Goal: Answer question/provide support: Share knowledge or assist other users

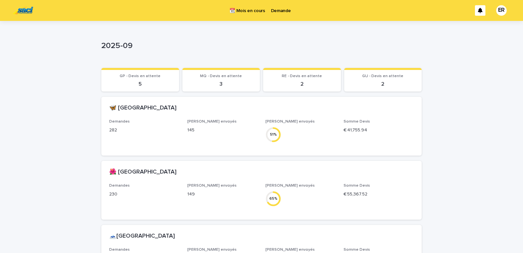
click at [282, 10] on p "Demande" at bounding box center [281, 7] width 20 height 14
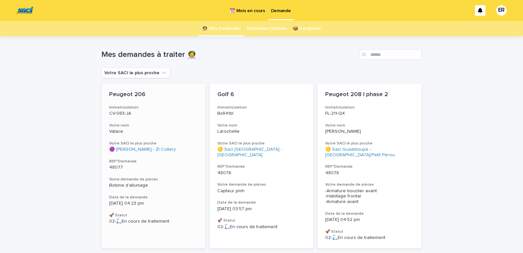
click at [143, 117] on div "Peugeot 206 Immatriculation CV-083-JA Votre nom Valace Votre SACI le plus proch…" at bounding box center [153, 157] width 104 height 149
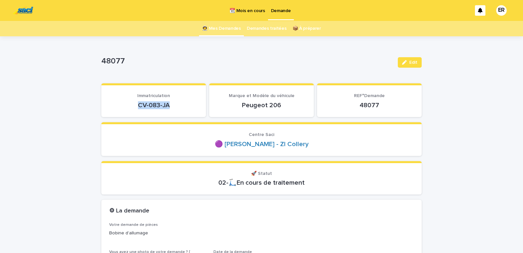
drag, startPoint x: 132, startPoint y: 107, endPoint x: 181, endPoint y: 108, distance: 49.0
click at [181, 108] on p "CV-083-JA" at bounding box center [153, 105] width 89 height 8
copy p "CV-083-JA"
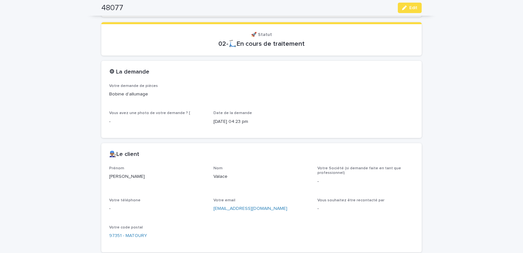
scroll to position [250, 0]
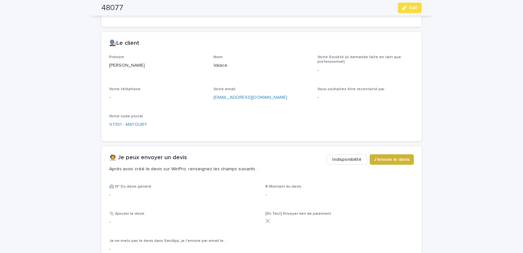
click at [384, 160] on span "J'envoie le devis" at bounding box center [392, 159] width 36 height 7
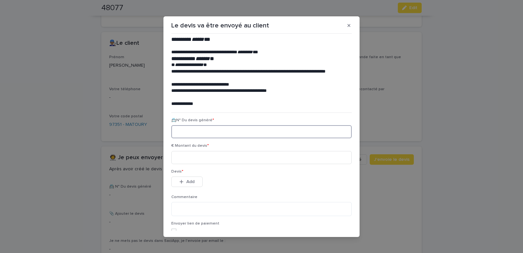
click at [176, 134] on input at bounding box center [261, 131] width 180 height 13
click at [182, 131] on input at bounding box center [261, 131] width 180 height 13
paste input "********"
type input "********"
click at [181, 159] on input at bounding box center [261, 157] width 180 height 13
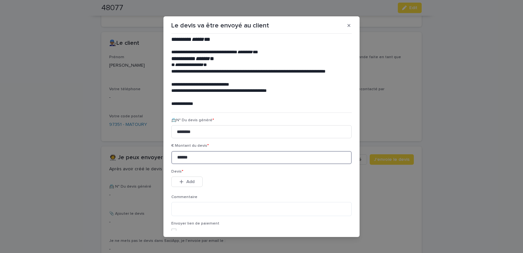
type input "******"
click at [191, 185] on button "Add" at bounding box center [186, 182] width 31 height 10
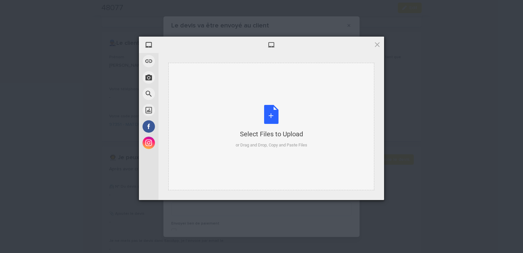
click at [194, 95] on div "Select Files to Upload or Drag and Drop, Copy and Paste Files" at bounding box center [271, 126] width 206 height 127
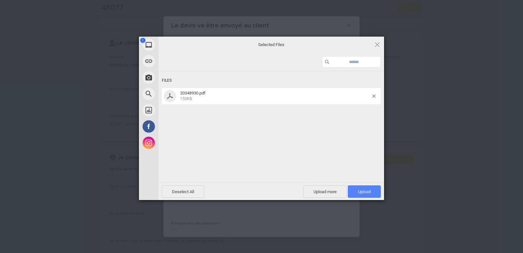
click at [366, 188] on span "Upload 1" at bounding box center [364, 191] width 33 height 12
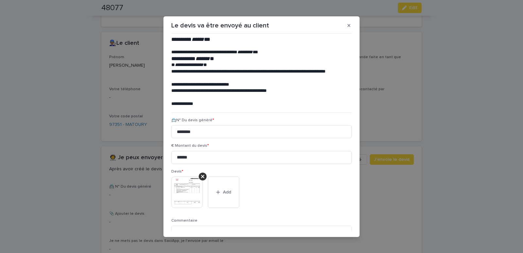
scroll to position [53, 0]
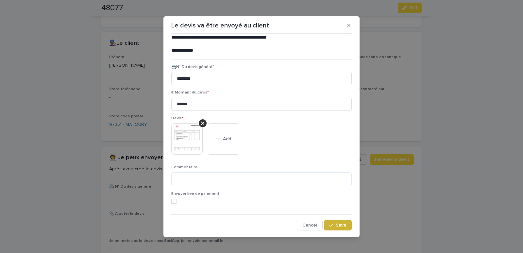
click at [336, 225] on span "Save" at bounding box center [341, 225] width 11 height 5
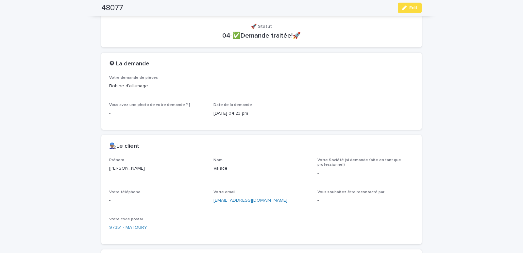
scroll to position [0, 0]
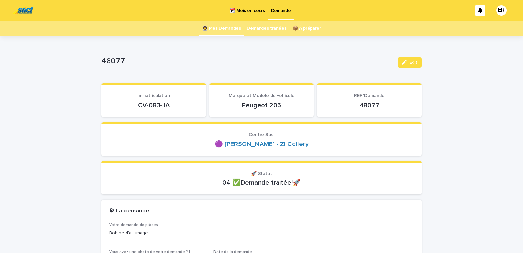
click at [219, 24] on link "👩‍🚀 Mes Demandes" at bounding box center [221, 28] width 39 height 15
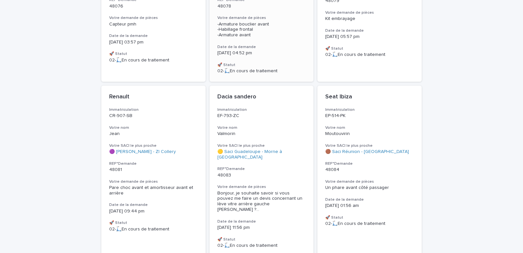
scroll to position [278, 0]
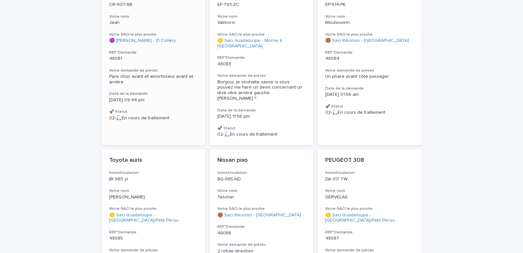
click at [144, 67] on div "Renault Immatriculation CR-907-SB Votre nom [PERSON_NAME] SACI le plus proche 🟣…" at bounding box center [153, 52] width 104 height 154
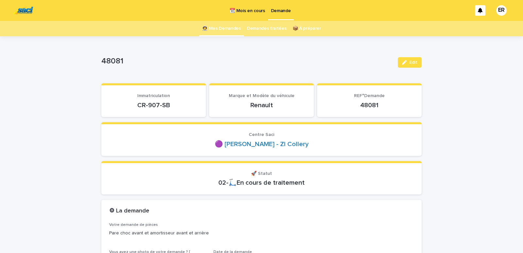
drag, startPoint x: 134, startPoint y: 107, endPoint x: 175, endPoint y: 105, distance: 40.9
click at [175, 105] on p "CR-907-SB" at bounding box center [153, 105] width 89 height 8
copy p "CR-907-SB"
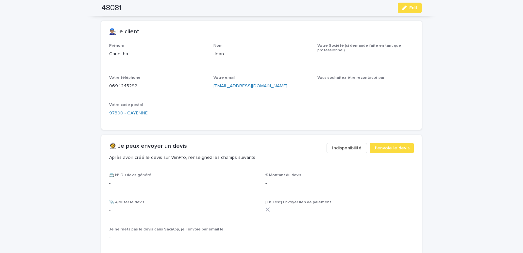
scroll to position [278, 0]
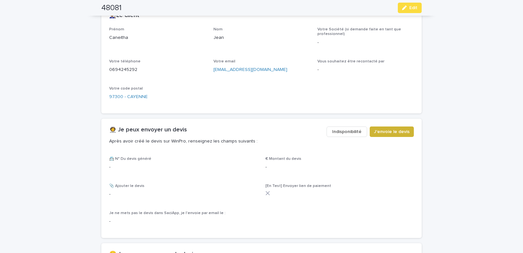
click at [382, 127] on button "J'envoie le devis" at bounding box center [392, 131] width 44 height 10
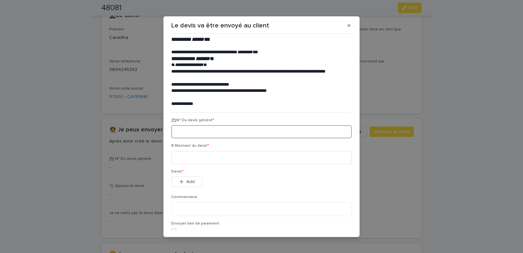
click at [195, 126] on input at bounding box center [261, 131] width 180 height 13
paste input "********"
type input "********"
click at [193, 156] on input at bounding box center [261, 157] width 180 height 13
type input "******"
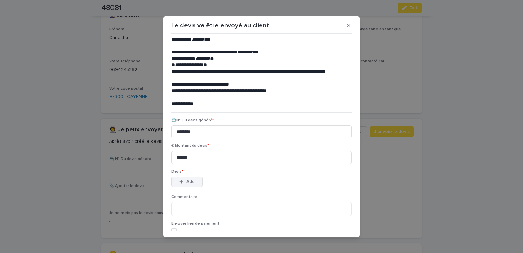
click at [184, 182] on div "button" at bounding box center [182, 181] width 7 height 5
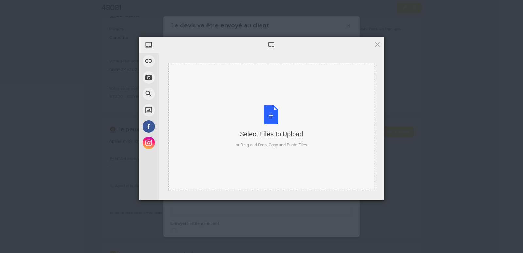
click at [200, 79] on div "Select Files to Upload or Drag and Drop, Copy and Paste Files" at bounding box center [271, 126] width 206 height 127
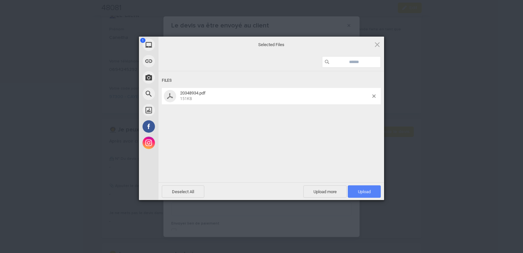
click at [373, 189] on span "Upload 1" at bounding box center [364, 191] width 33 height 12
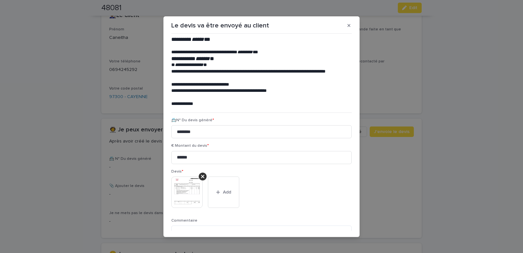
scroll to position [53, 0]
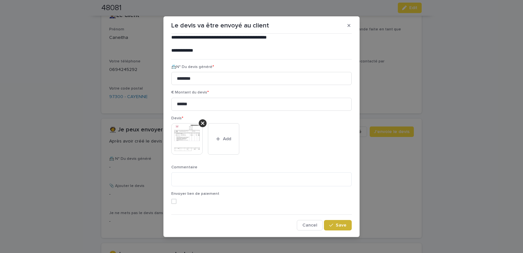
click at [336, 223] on button "Save" at bounding box center [338, 225] width 28 height 10
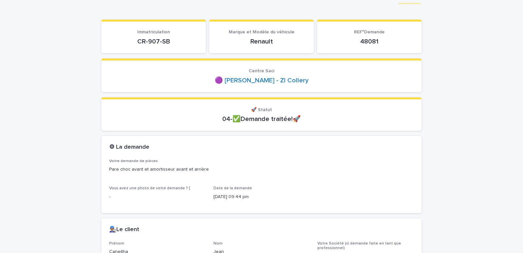
scroll to position [0, 0]
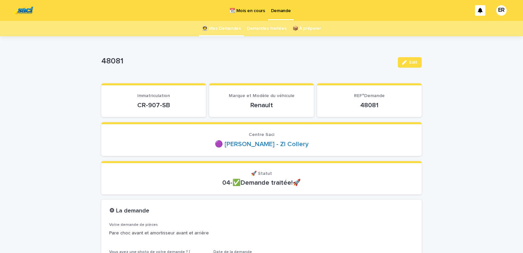
click at [230, 29] on link "👩‍🚀 Mes Demandes" at bounding box center [221, 28] width 39 height 15
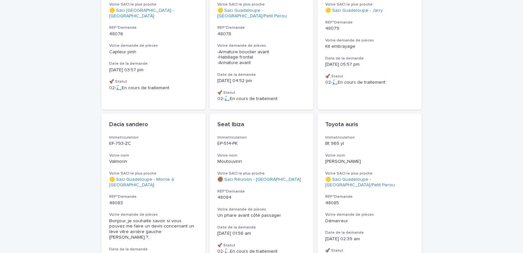
scroll to position [28, 0]
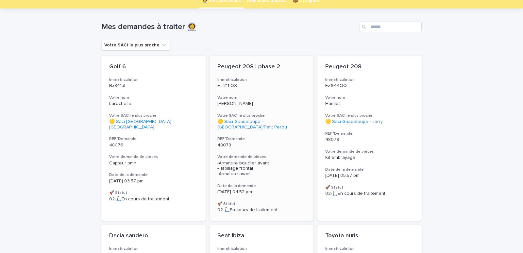
click at [269, 105] on p "[PERSON_NAME]" at bounding box center [261, 104] width 89 height 6
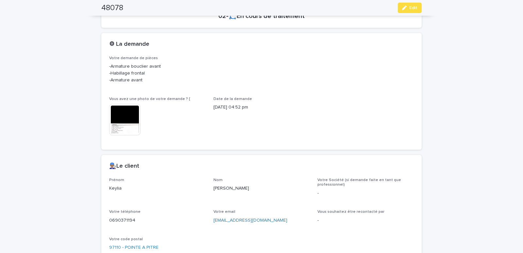
scroll to position [278, 0]
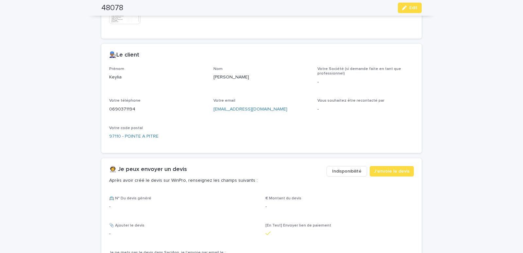
click at [347, 170] on span "Indisponibilité" at bounding box center [346, 171] width 29 height 7
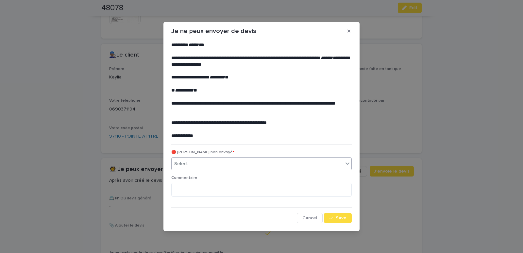
click at [202, 164] on div "Select..." at bounding box center [258, 164] width 172 height 11
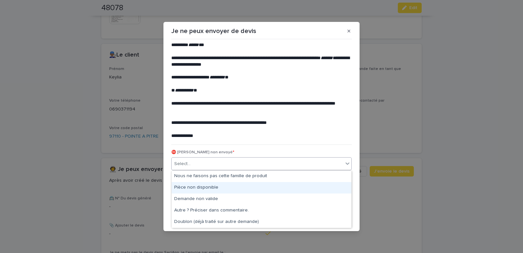
click at [191, 186] on div "Pièce non disponible" at bounding box center [262, 187] width 180 height 11
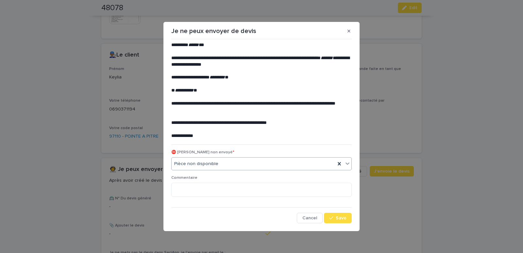
click at [339, 211] on div "**********" at bounding box center [261, 132] width 180 height 181
click at [339, 218] on span "Save" at bounding box center [341, 218] width 11 height 5
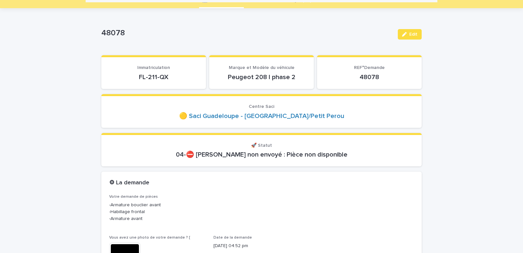
scroll to position [0, 0]
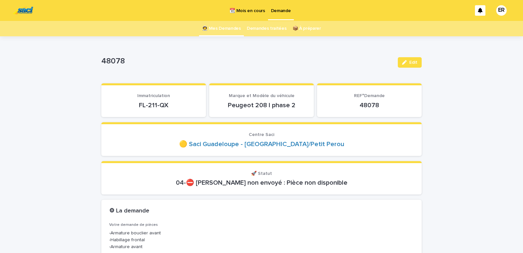
click at [217, 28] on link "👩‍🚀 Mes Demandes" at bounding box center [221, 28] width 39 height 15
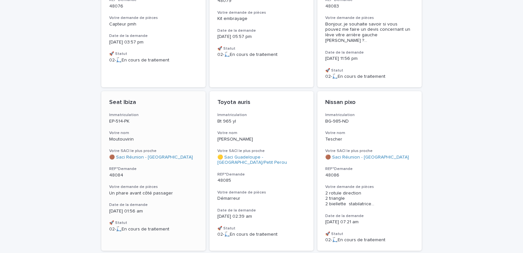
scroll to position [158, 0]
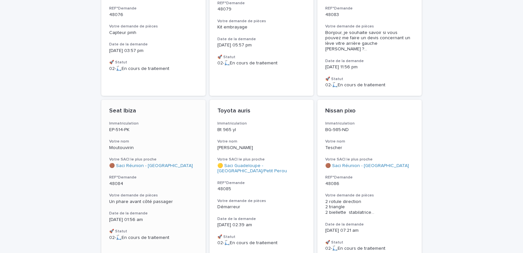
click at [141, 127] on p "EP-514-PK" at bounding box center [153, 130] width 89 height 6
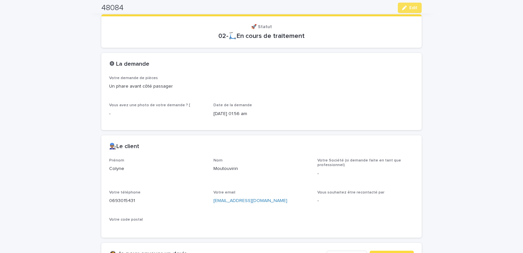
scroll to position [250, 0]
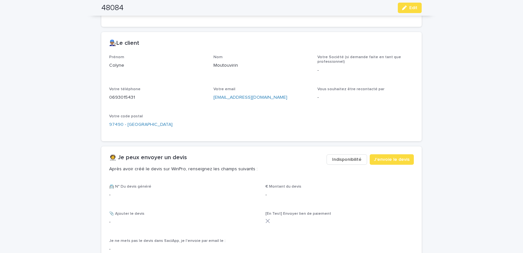
click at [356, 153] on div "👩‍🚀 Je peux envoyer un devis Après avoir créé le devis sur WinPro, renseignez l…" at bounding box center [261, 165] width 320 height 38
click at [350, 160] on span "Indisponibilité" at bounding box center [346, 159] width 29 height 7
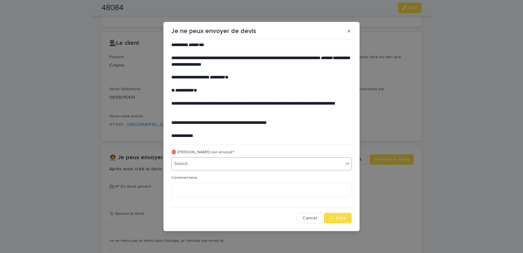
click at [208, 166] on div "Select..." at bounding box center [258, 164] width 172 height 11
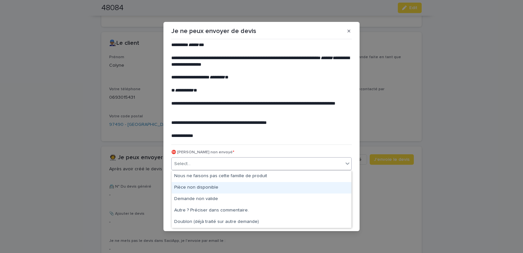
click at [193, 188] on div "Pièce non disponible" at bounding box center [262, 187] width 180 height 11
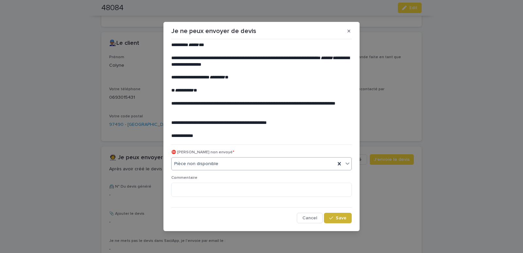
click at [328, 216] on button "Save" at bounding box center [338, 218] width 28 height 10
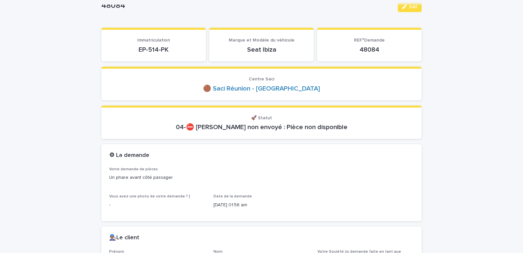
scroll to position [0, 0]
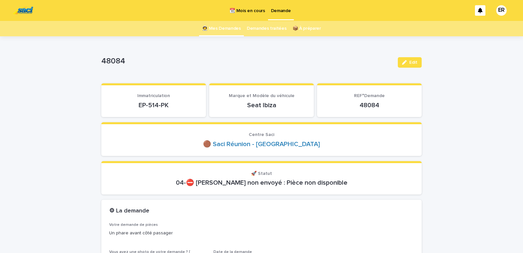
click at [220, 28] on link "👩‍🚀 Mes Demandes" at bounding box center [221, 28] width 39 height 15
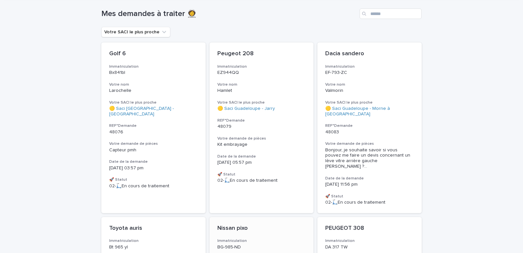
scroll to position [152, 0]
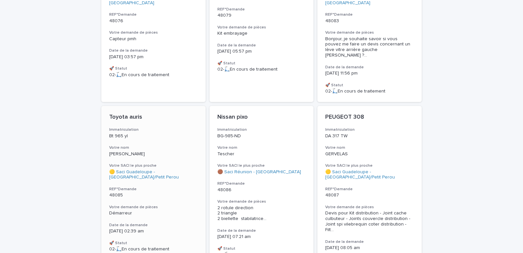
click at [144, 151] on p "[PERSON_NAME]" at bounding box center [153, 154] width 89 height 6
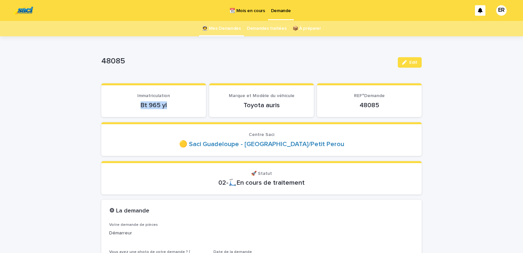
drag, startPoint x: 131, startPoint y: 100, endPoint x: 171, endPoint y: 103, distance: 40.0
click at [171, 103] on div "Bt 965 yl" at bounding box center [153, 104] width 89 height 9
copy p "Bt 965 yl"
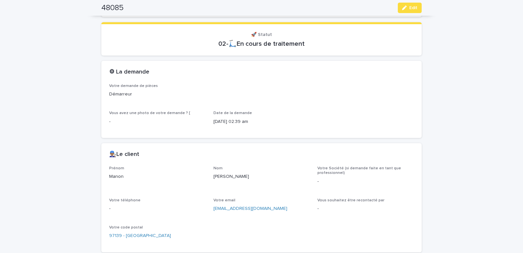
scroll to position [222, 0]
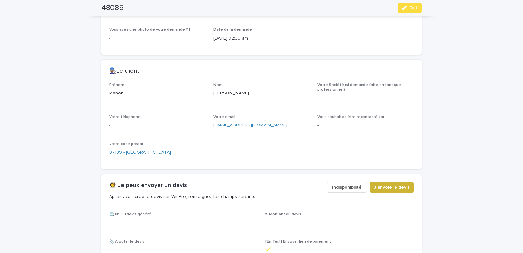
click at [400, 184] on span "J'envoie le devis" at bounding box center [392, 187] width 36 height 7
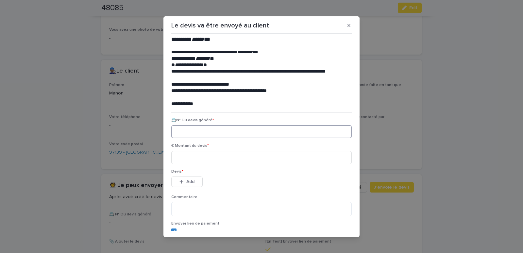
click at [187, 136] on input at bounding box center [261, 131] width 180 height 13
paste input "********"
type input "********"
click at [192, 158] on input at bounding box center [261, 157] width 180 height 13
type input "******"
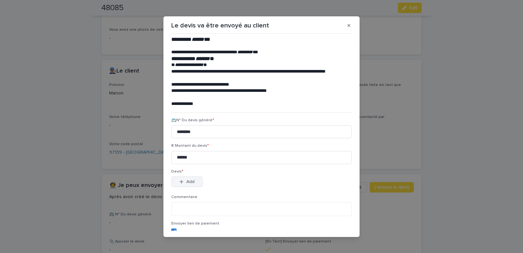
click at [177, 181] on button "Add" at bounding box center [186, 182] width 31 height 10
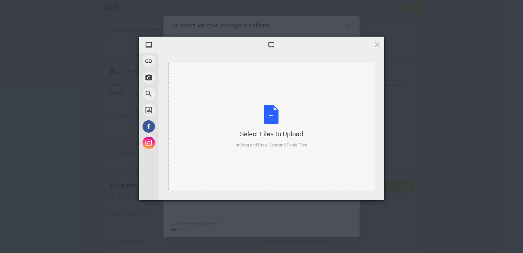
click at [185, 65] on div "Select Files to Upload or Drag and Drop, Copy and Paste Files" at bounding box center [271, 126] width 206 height 127
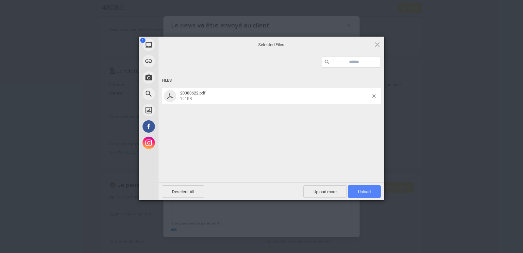
click at [369, 190] on span "Upload 1" at bounding box center [364, 191] width 13 height 5
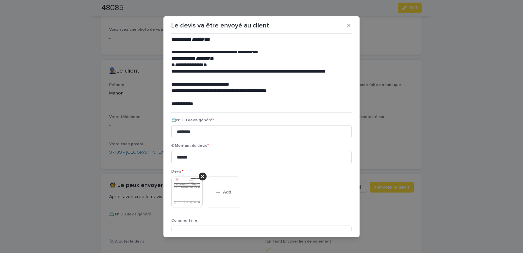
scroll to position [53, 0]
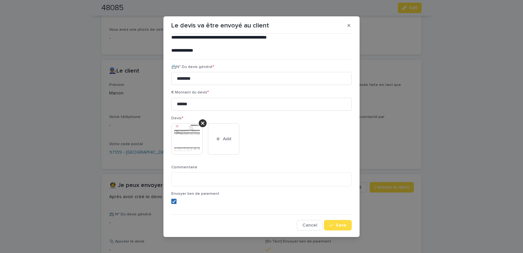
click at [172, 200] on div at bounding box center [174, 201] width 4 height 4
click at [344, 224] on button "Save" at bounding box center [338, 225] width 28 height 10
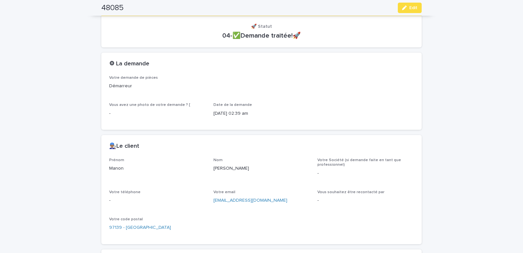
scroll to position [0, 0]
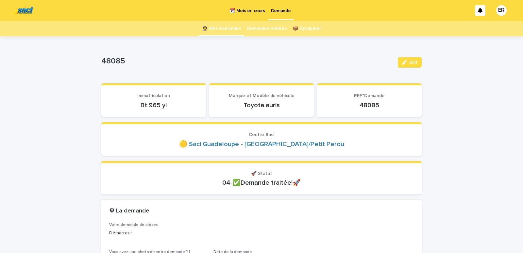
click at [227, 30] on link "👩‍🚀 Mes Demandes" at bounding box center [221, 28] width 39 height 15
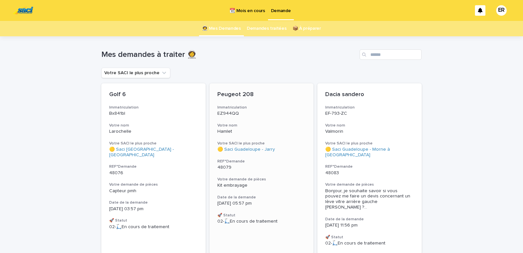
scroll to position [111, 0]
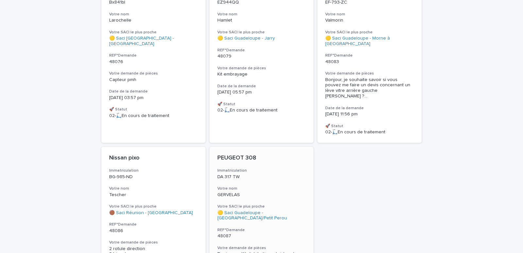
click at [261, 171] on div "PEUGEOT 308 Immatriculation DA 317 TW Votre nom GERVELAS Votre SACI le plus pro…" at bounding box center [262, 232] width 104 height 171
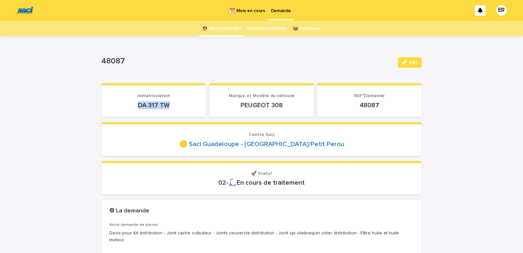
drag, startPoint x: 130, startPoint y: 105, endPoint x: 174, endPoint y: 105, distance: 43.5
click at [174, 105] on p "DA 317 TW" at bounding box center [153, 105] width 89 height 8
copy p "DA 317 TW"
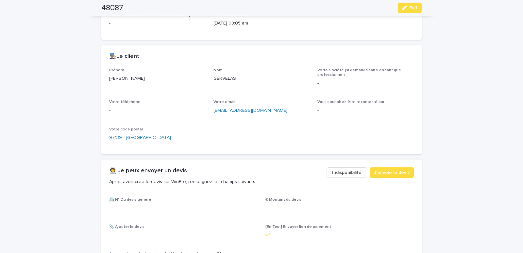
scroll to position [250, 0]
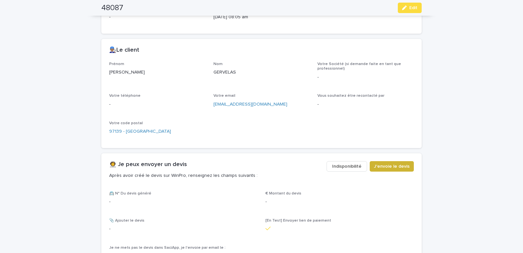
click at [393, 163] on span "J'envoie le devis" at bounding box center [392, 166] width 36 height 7
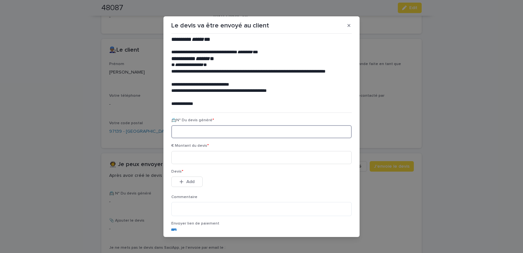
click at [200, 135] on input at bounding box center [261, 131] width 180 height 13
click at [198, 146] on span "€ Montant du devis *" at bounding box center [190, 146] width 38 height 4
click at [194, 157] on input at bounding box center [261, 157] width 180 height 13
click at [194, 133] on input at bounding box center [261, 131] width 180 height 13
paste input "********"
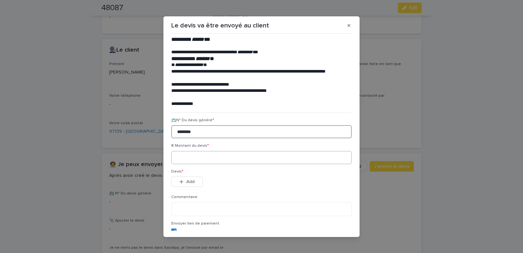
type input "********"
click at [183, 156] on input at bounding box center [261, 157] width 180 height 13
type input "******"
click at [184, 177] on button "Add" at bounding box center [186, 182] width 31 height 10
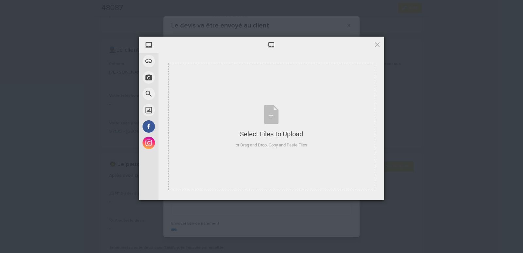
click at [200, 57] on div "Select Files to Upload or Drag and Drop, Copy and Paste Files" at bounding box center [272, 126] width 226 height 147
click at [194, 74] on div "Select Files to Upload or Drag and Drop, Copy and Paste Files" at bounding box center [271, 126] width 206 height 127
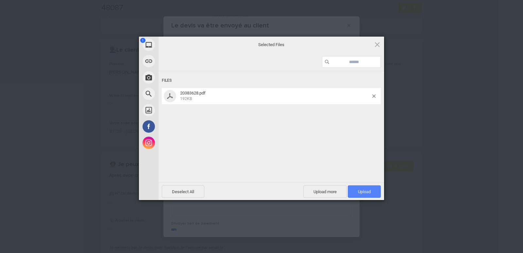
click at [369, 194] on span "Upload 1" at bounding box center [364, 191] width 13 height 5
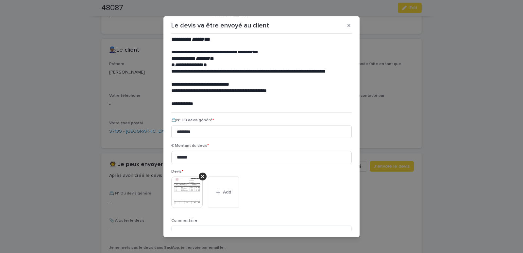
scroll to position [53, 0]
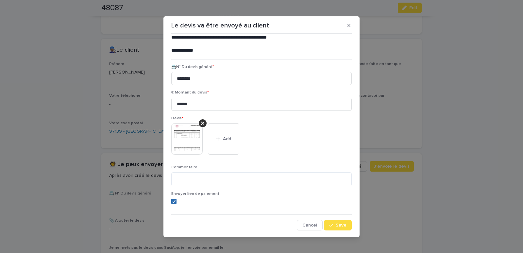
click at [172, 201] on icon at bounding box center [174, 201] width 4 height 3
click at [336, 227] on span "Save" at bounding box center [341, 225] width 11 height 5
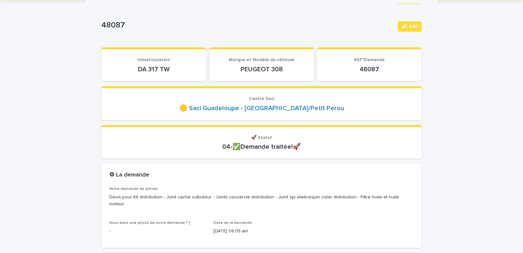
scroll to position [0, 0]
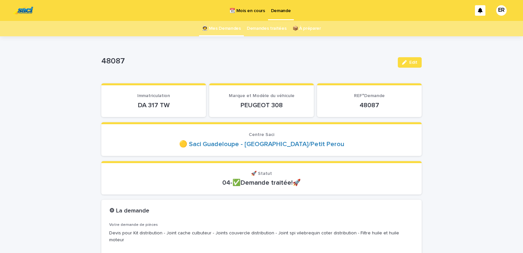
click at [216, 27] on link "👩‍🚀 Mes Demandes" at bounding box center [221, 28] width 39 height 15
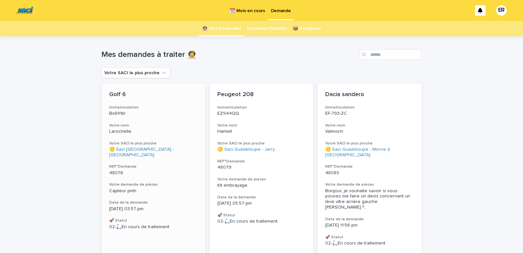
click at [153, 126] on h3 "Votre nom" at bounding box center [153, 125] width 89 height 5
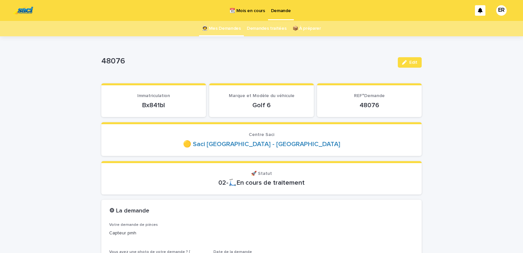
drag, startPoint x: 137, startPoint y: 106, endPoint x: 167, endPoint y: 105, distance: 29.8
click at [167, 105] on p "Bx841bl" at bounding box center [153, 105] width 89 height 8
copy p "Bx841bl"
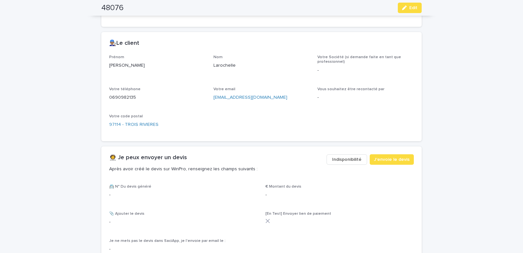
scroll to position [306, 0]
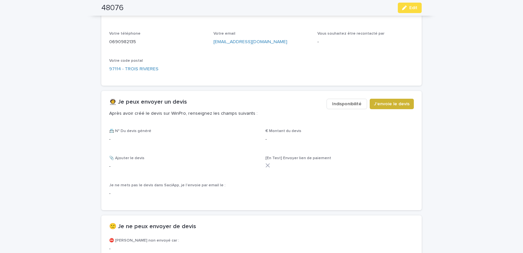
click at [386, 106] on span "J'envoie le devis" at bounding box center [392, 104] width 36 height 7
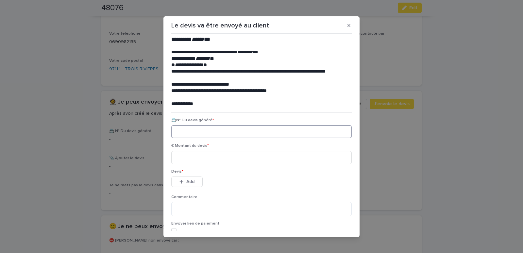
click at [177, 134] on input at bounding box center [261, 131] width 180 height 13
paste input "********"
type input "********"
click at [186, 159] on input at bounding box center [261, 157] width 180 height 13
type input "*****"
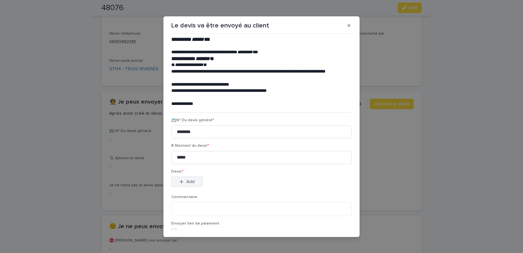
click at [182, 181] on div "button" at bounding box center [182, 181] width 7 height 5
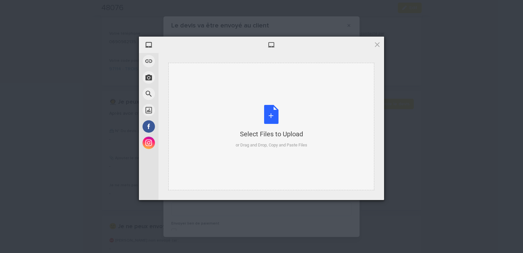
click at [199, 75] on div "Select Files to Upload or Drag and Drop, Copy and Paste Files" at bounding box center [271, 126] width 206 height 127
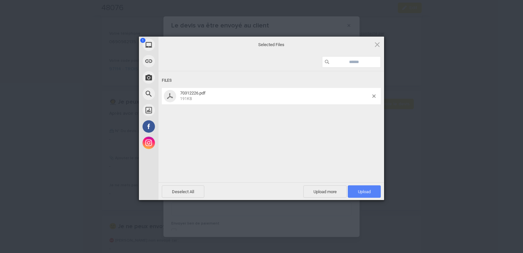
click at [356, 188] on span "Upload 1" at bounding box center [364, 191] width 33 height 12
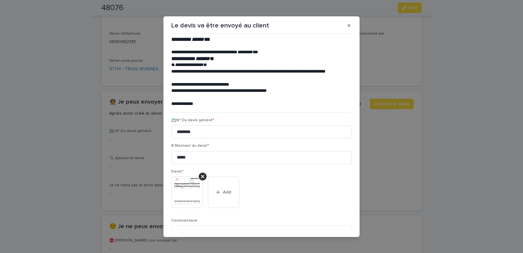
scroll to position [53, 0]
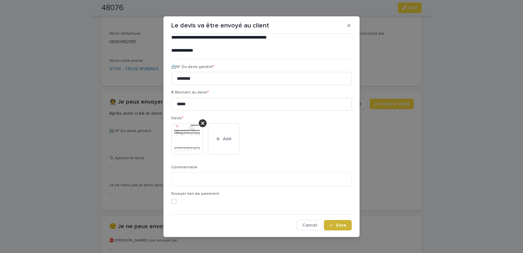
click at [336, 226] on span "Save" at bounding box center [341, 225] width 11 height 5
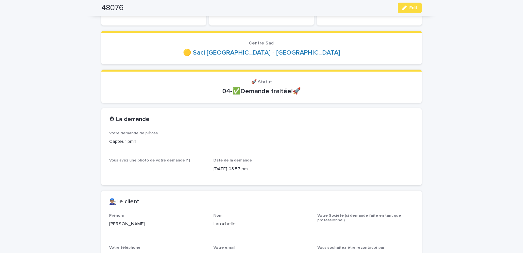
scroll to position [0, 0]
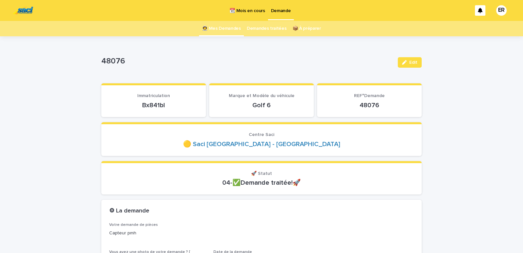
click at [228, 27] on link "👩‍🚀 Mes Demandes" at bounding box center [221, 28] width 39 height 15
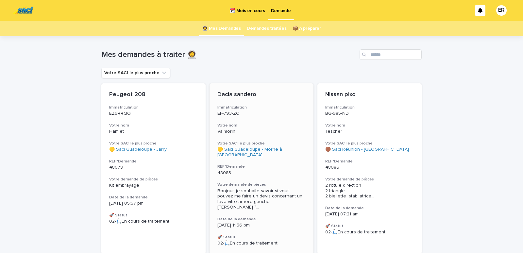
click at [254, 113] on p "EF-793-ZC" at bounding box center [261, 114] width 89 height 6
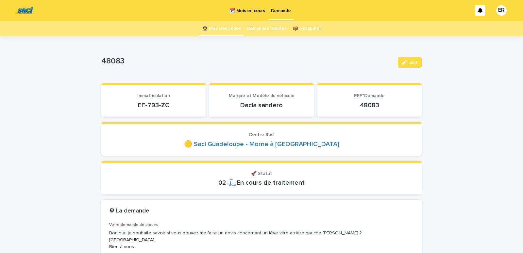
drag, startPoint x: 133, startPoint y: 105, endPoint x: 172, endPoint y: 100, distance: 39.6
click at [172, 100] on div "EF-793-ZC" at bounding box center [153, 104] width 89 height 9
drag, startPoint x: 133, startPoint y: 105, endPoint x: 174, endPoint y: 107, distance: 41.5
click at [174, 107] on p "EF-793-ZC" at bounding box center [153, 105] width 89 height 8
drag, startPoint x: 174, startPoint y: 107, endPoint x: 163, endPoint y: 105, distance: 11.7
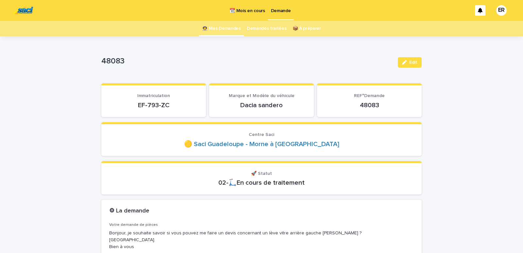
click at [172, 107] on p "EF-793-ZC" at bounding box center [153, 105] width 89 height 8
drag, startPoint x: 159, startPoint y: 105, endPoint x: 138, endPoint y: 107, distance: 21.3
click at [144, 107] on p "EF-793-ZC" at bounding box center [153, 105] width 89 height 8
drag, startPoint x: 127, startPoint y: 108, endPoint x: 175, endPoint y: 106, distance: 47.1
click at [174, 106] on p "EF-793-ZC" at bounding box center [153, 105] width 89 height 8
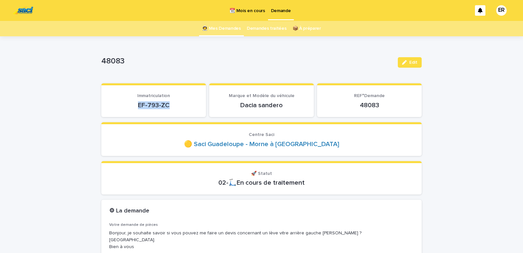
copy p "EF-793-ZC"
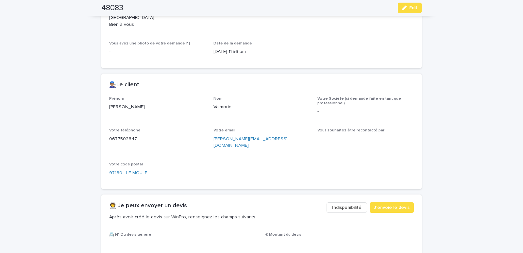
scroll to position [333, 0]
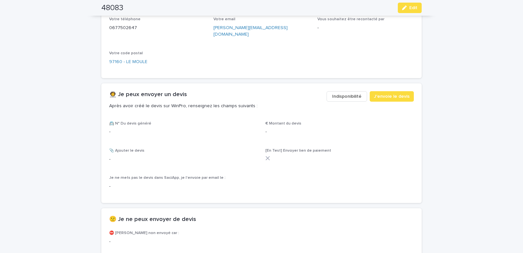
click at [350, 93] on span "Indisponibilité" at bounding box center [346, 96] width 29 height 7
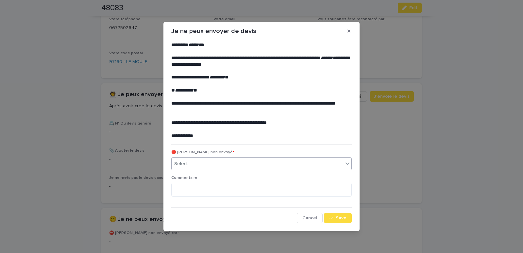
click at [195, 166] on div "Select..." at bounding box center [258, 164] width 172 height 11
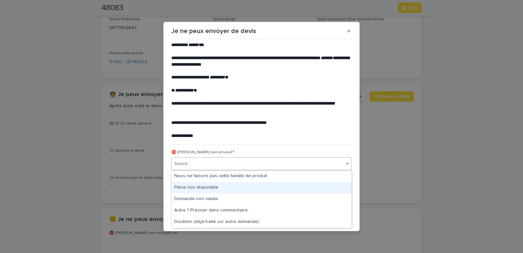
click at [197, 188] on div "Pièce non disponible" at bounding box center [262, 187] width 180 height 11
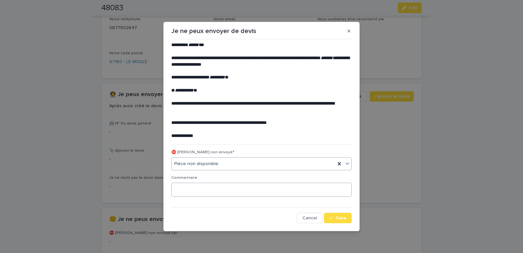
drag, startPoint x: 342, startPoint y: 220, endPoint x: 228, endPoint y: 187, distance: 118.8
click at [342, 220] on span "Save" at bounding box center [341, 218] width 11 height 5
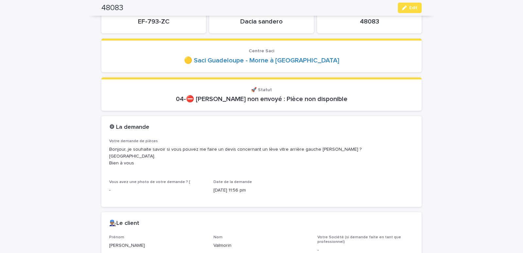
scroll to position [0, 0]
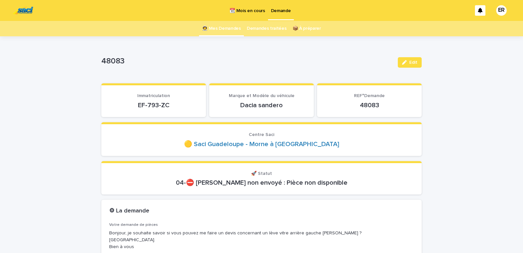
click at [228, 29] on link "👩‍🚀 Mes Demandes" at bounding box center [221, 28] width 39 height 15
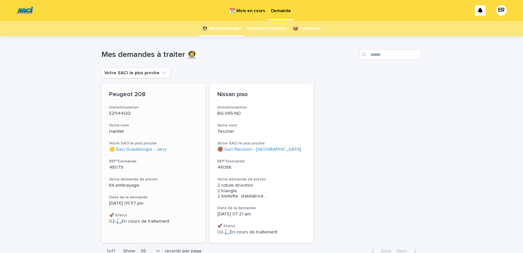
click at [142, 124] on h3 "Votre nom" at bounding box center [153, 125] width 89 height 5
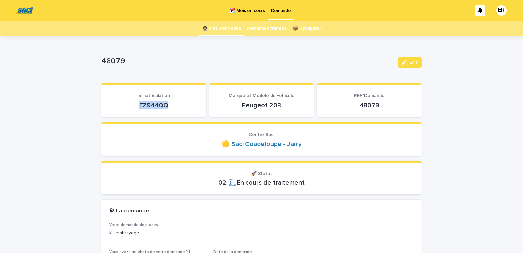
drag, startPoint x: 126, startPoint y: 107, endPoint x: 179, endPoint y: 107, distance: 53.0
click at [179, 107] on p "EZ944QQ" at bounding box center [153, 105] width 89 height 8
copy p "EZ944QQ"
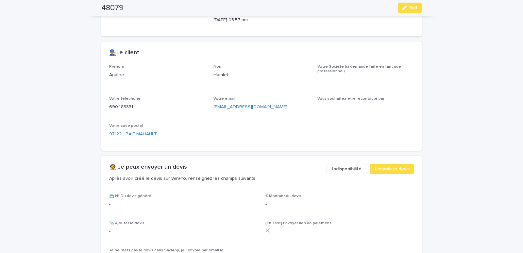
scroll to position [250, 0]
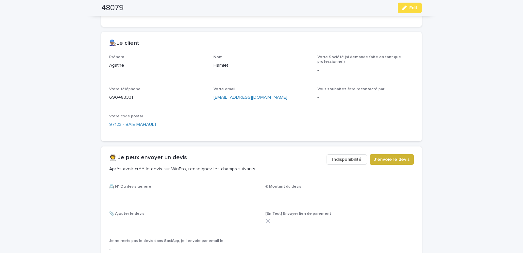
click at [388, 161] on span "J'envoie le devis" at bounding box center [392, 159] width 36 height 7
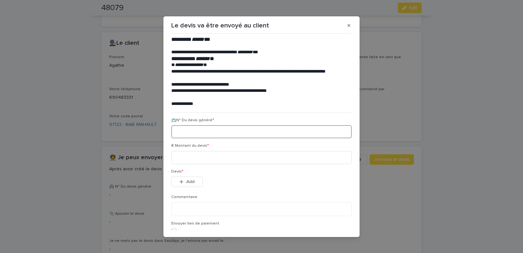
click at [187, 132] on input at bounding box center [261, 131] width 180 height 13
paste input "********"
type input "********"
click at [189, 158] on input at bounding box center [261, 157] width 180 height 13
type input "******"
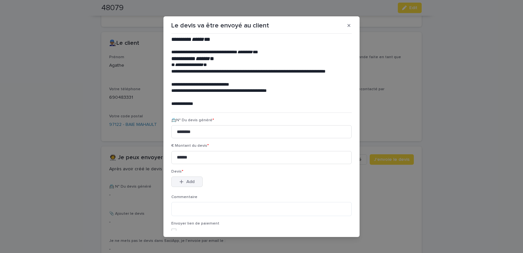
click at [186, 181] on span "Add" at bounding box center [190, 181] width 8 height 5
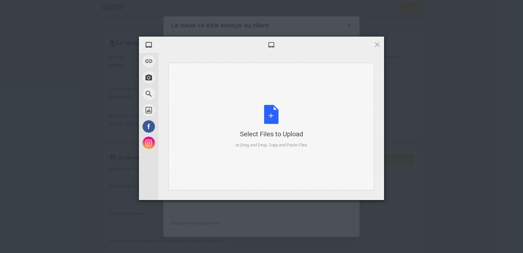
click at [193, 80] on div "Select Files to Upload or Drag and Drop, Copy and Paste Files" at bounding box center [271, 126] width 206 height 127
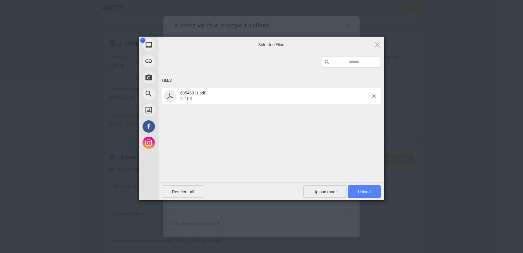
click at [358, 191] on span "Upload 1" at bounding box center [364, 191] width 13 height 5
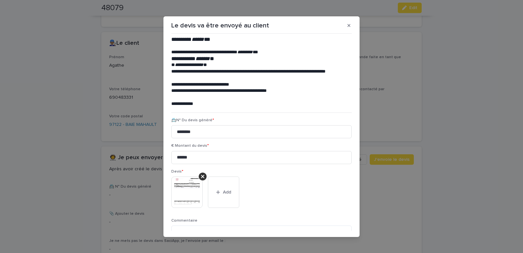
scroll to position [53, 0]
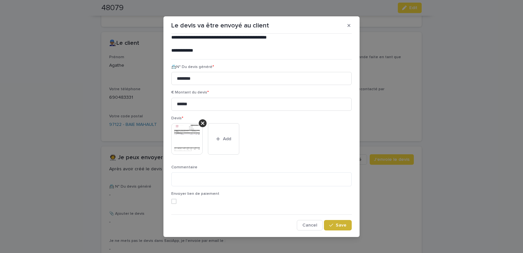
click at [336, 227] on span "Save" at bounding box center [341, 225] width 11 height 5
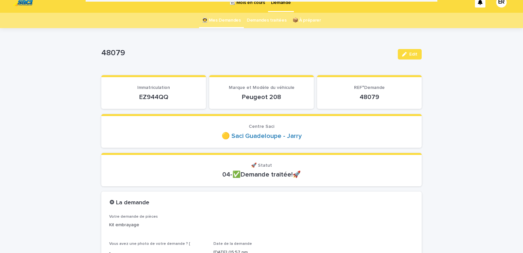
scroll to position [0, 0]
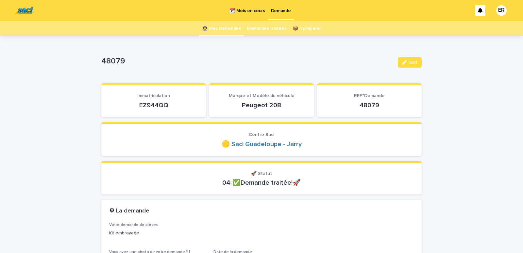
click at [225, 25] on link "👩‍🚀 Mes Demandes" at bounding box center [221, 28] width 39 height 15
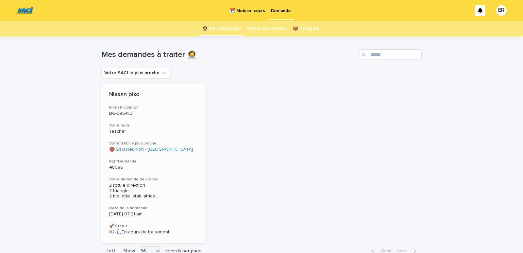
click at [135, 125] on h3 "Votre nom" at bounding box center [153, 125] width 89 height 5
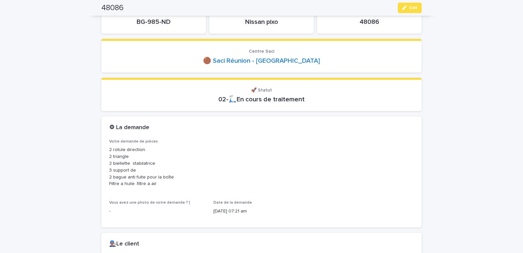
scroll to position [28, 0]
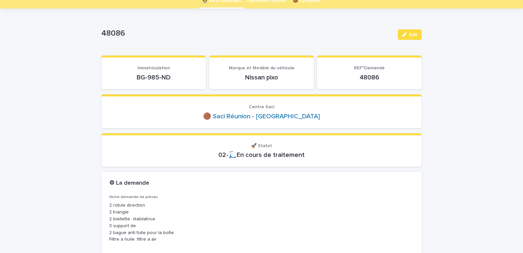
drag, startPoint x: 138, startPoint y: 77, endPoint x: 179, endPoint y: 76, distance: 40.5
click at [179, 76] on p "BG-985-ND" at bounding box center [153, 78] width 89 height 8
copy p "BG-985-ND"
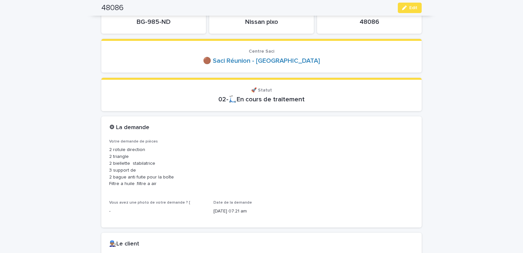
scroll to position [194, 0]
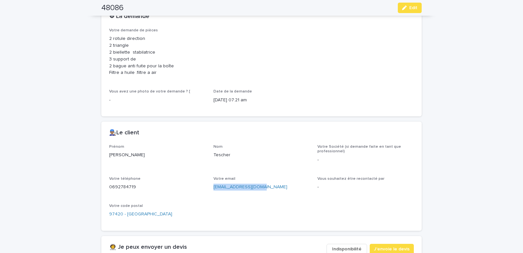
drag, startPoint x: 210, startPoint y: 194, endPoint x: 273, endPoint y: 196, distance: 62.8
click at [273, 196] on div "Prénom [PERSON_NAME] Nom Tescher Votre Société (si demande faite en tant que pr…" at bounding box center [261, 183] width 305 height 78
copy link "[EMAIL_ADDRESS][DOMAIN_NAME]"
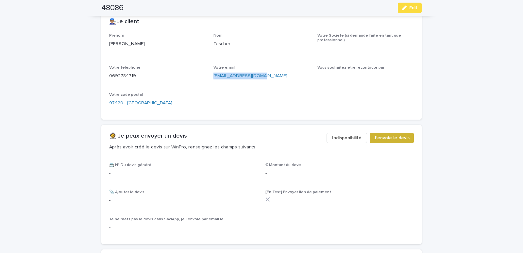
click at [383, 140] on span "J'envoie le devis" at bounding box center [392, 138] width 36 height 7
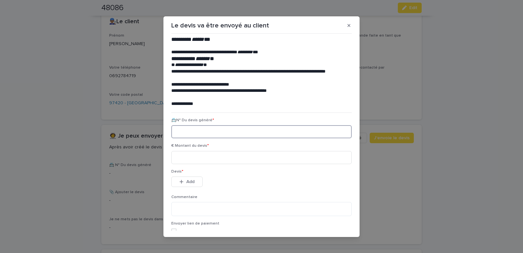
click at [189, 131] on input at bounding box center [261, 131] width 180 height 13
click at [345, 25] on button "button" at bounding box center [349, 25] width 11 height 10
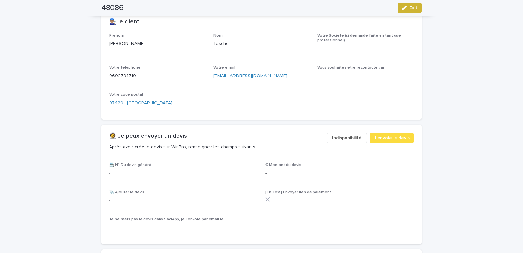
click at [402, 8] on icon "button" at bounding box center [404, 8] width 5 height 5
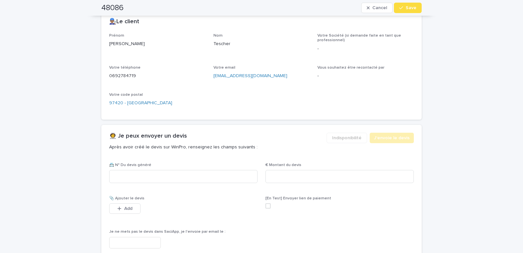
scroll to position [325, 0]
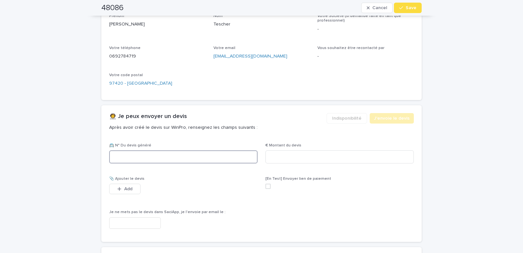
click at [124, 157] on input at bounding box center [183, 156] width 148 height 13
paste input "********"
type input "********"
click at [276, 158] on input at bounding box center [339, 156] width 148 height 13
type input "*****"
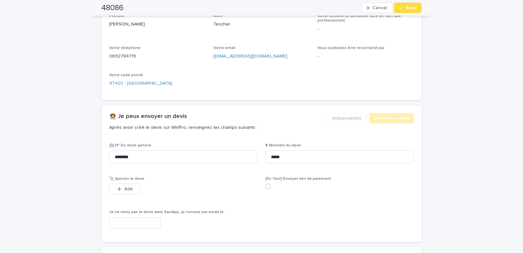
click at [136, 220] on input "text" at bounding box center [135, 222] width 52 height 11
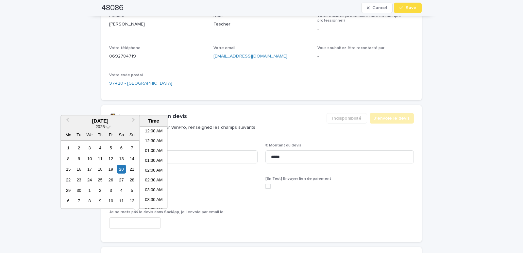
scroll to position [131, 0]
click at [149, 165] on li "08:30 AM" at bounding box center [154, 168] width 28 height 10
type input "**********"
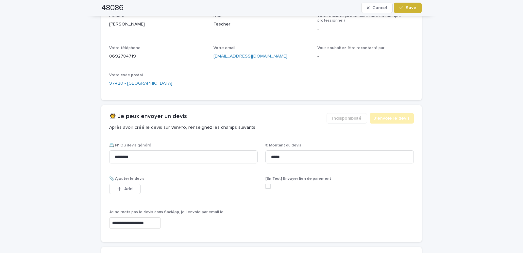
click at [410, 7] on span "Save" at bounding box center [411, 8] width 11 height 5
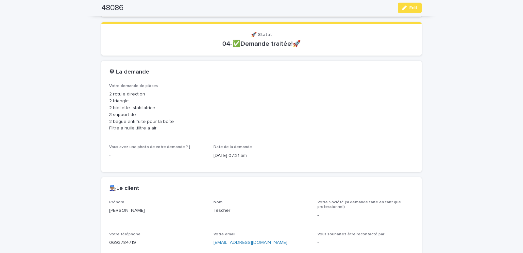
scroll to position [0, 0]
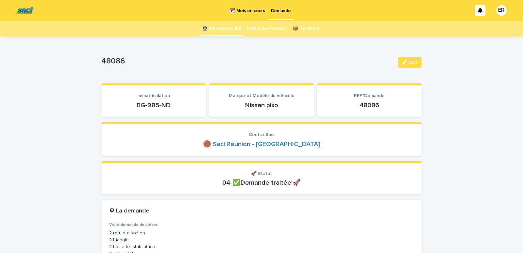
click at [221, 27] on link "👩‍🚀 Mes Demandes" at bounding box center [221, 28] width 39 height 15
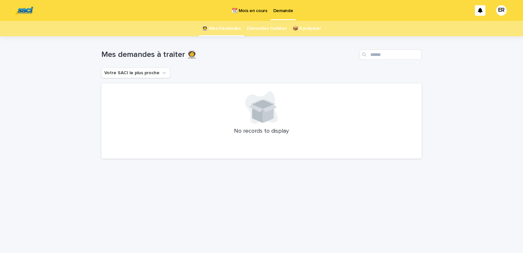
click at [257, 11] on p "📆 Mois en cours" at bounding box center [249, 7] width 35 height 14
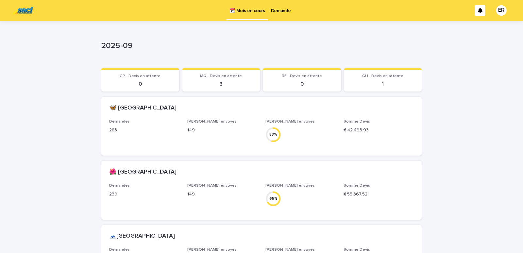
click at [283, 12] on p "Demande" at bounding box center [281, 7] width 20 height 14
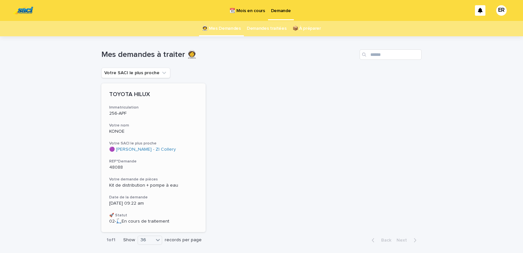
click at [147, 127] on h3 "Votre nom" at bounding box center [153, 125] width 89 height 5
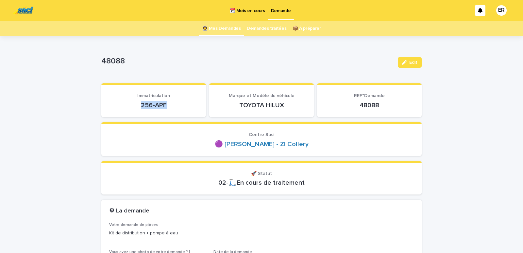
drag, startPoint x: 128, startPoint y: 109, endPoint x: 175, endPoint y: 109, distance: 46.4
click at [174, 109] on p "256-APF" at bounding box center [153, 105] width 89 height 8
copy p "256-APF"
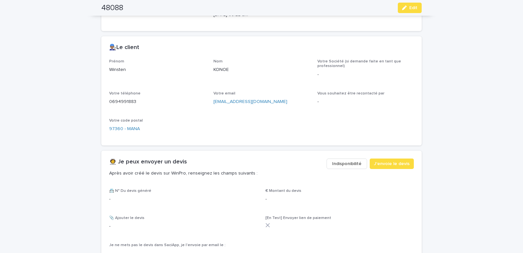
scroll to position [278, 0]
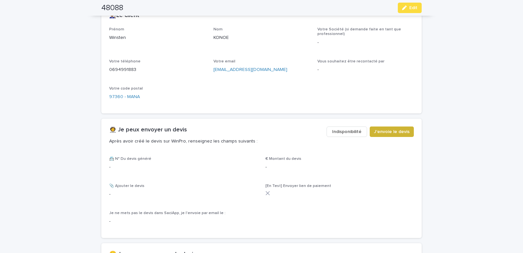
click at [385, 130] on span "J'envoie le devis" at bounding box center [392, 131] width 36 height 7
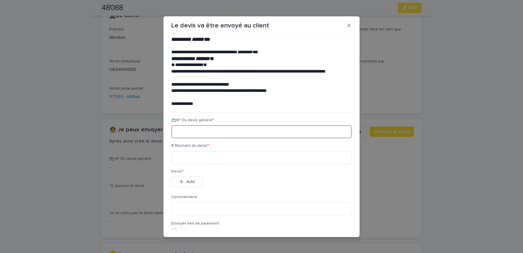
click at [195, 131] on input at bounding box center [261, 131] width 180 height 13
paste input "********"
type input "********"
click at [192, 158] on input at bounding box center [261, 157] width 180 height 13
type input "******"
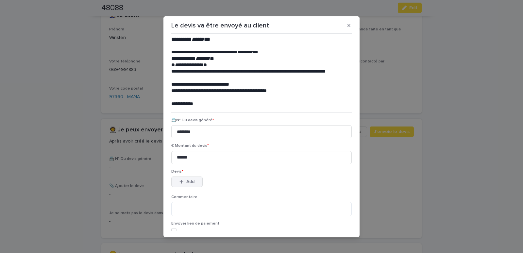
click at [184, 181] on div "button" at bounding box center [182, 181] width 7 height 5
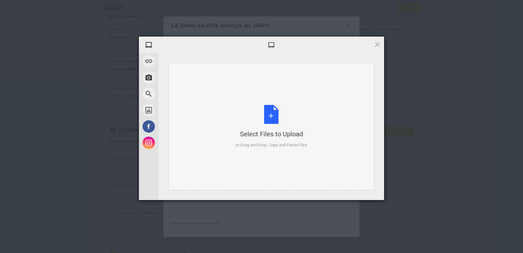
click at [203, 82] on div "Select Files to Upload or Drag and Drop, Copy and Paste Files" at bounding box center [271, 126] width 206 height 127
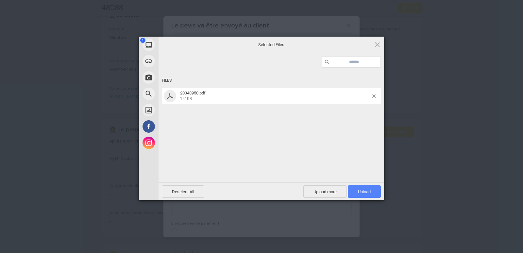
click at [366, 191] on span "Upload 1" at bounding box center [364, 191] width 13 height 5
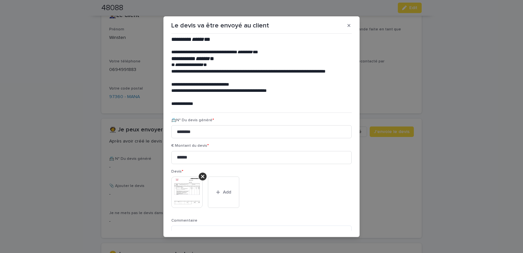
scroll to position [53, 0]
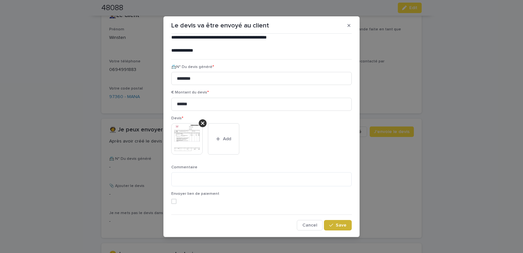
click at [338, 227] on span "Save" at bounding box center [341, 225] width 11 height 5
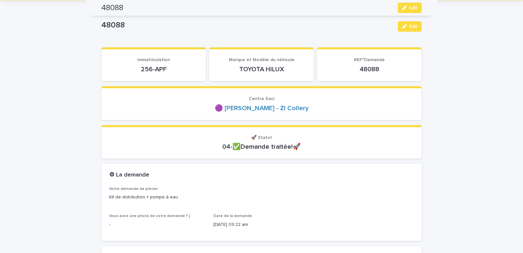
scroll to position [0, 0]
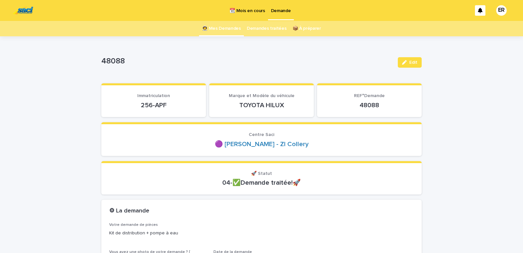
click at [220, 27] on link "👩‍🚀 Mes Demandes" at bounding box center [221, 28] width 39 height 15
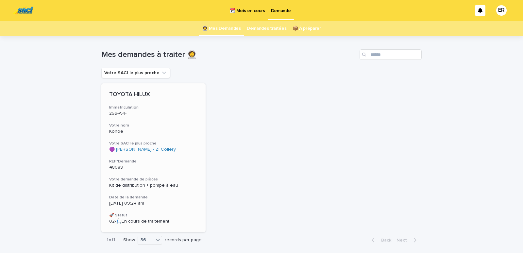
click at [144, 116] on p "256-APF" at bounding box center [153, 114] width 89 height 6
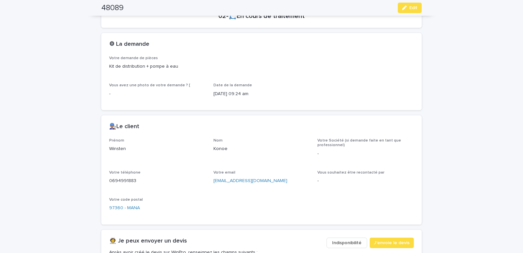
scroll to position [306, 0]
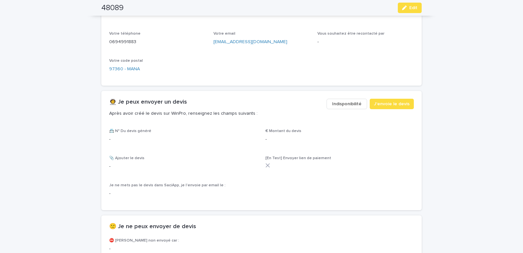
click at [348, 104] on span "Indisponibilité" at bounding box center [346, 104] width 29 height 7
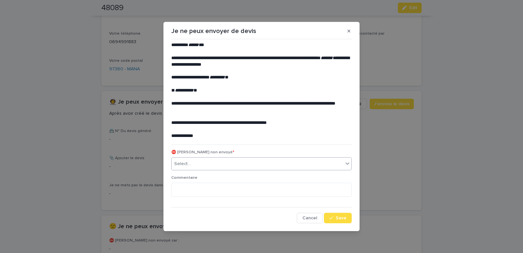
click at [206, 161] on div "Select..." at bounding box center [258, 164] width 172 height 11
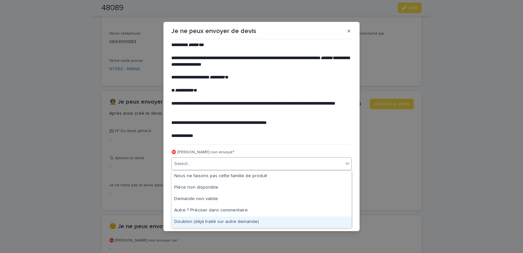
click at [195, 222] on div "Doublon (déjà traité sur autre demande)" at bounding box center [262, 221] width 180 height 11
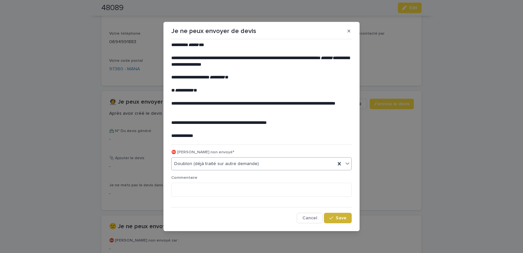
click at [340, 218] on span "Save" at bounding box center [341, 218] width 11 height 5
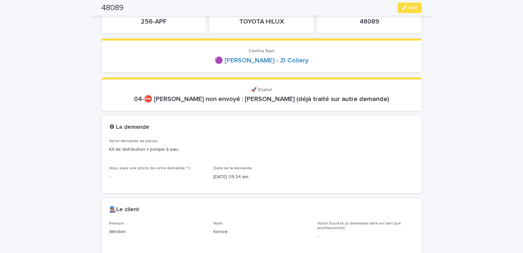
scroll to position [0, 0]
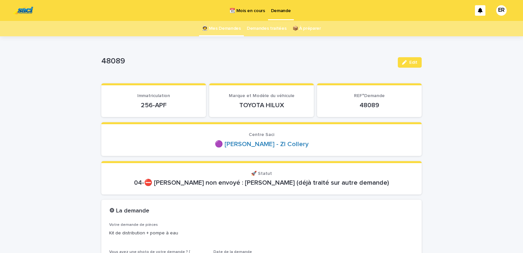
click at [260, 27] on link "Demandes traitées" at bounding box center [267, 28] width 40 height 15
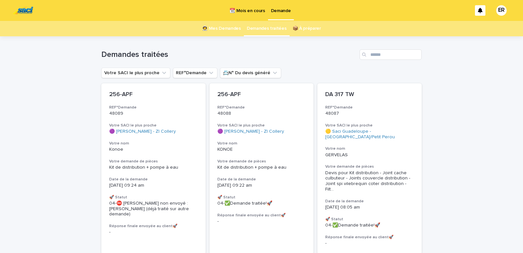
click at [211, 28] on link "👩‍🚀 Mes Demandes" at bounding box center [221, 28] width 39 height 15
